Goal: Information Seeking & Learning: Learn about a topic

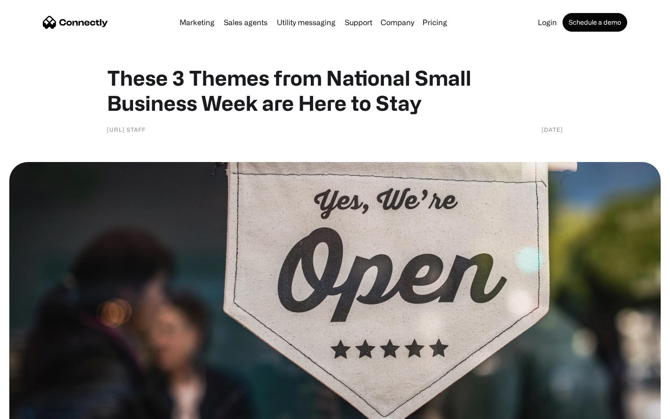
scroll to position [799, 0]
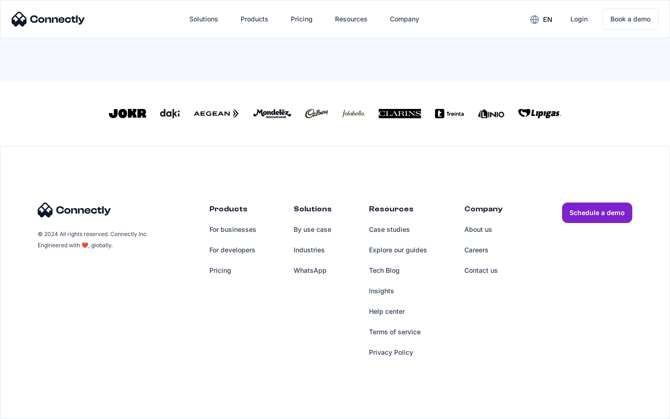
scroll to position [400, 0]
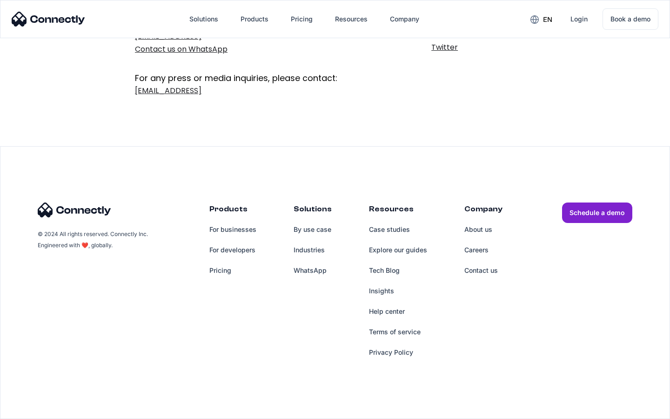
scroll to position [152, 0]
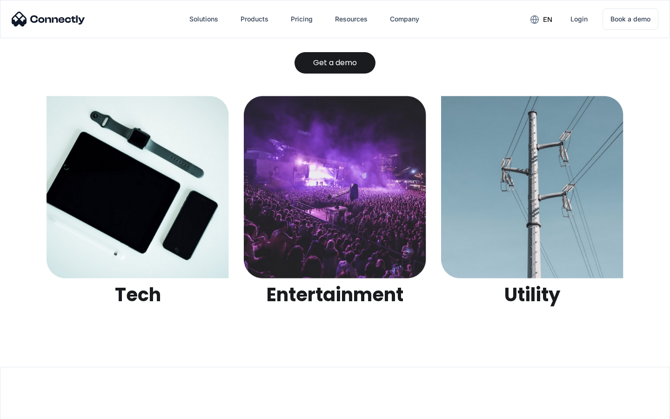
scroll to position [2938, 0]
